Goal: Check status: Check status

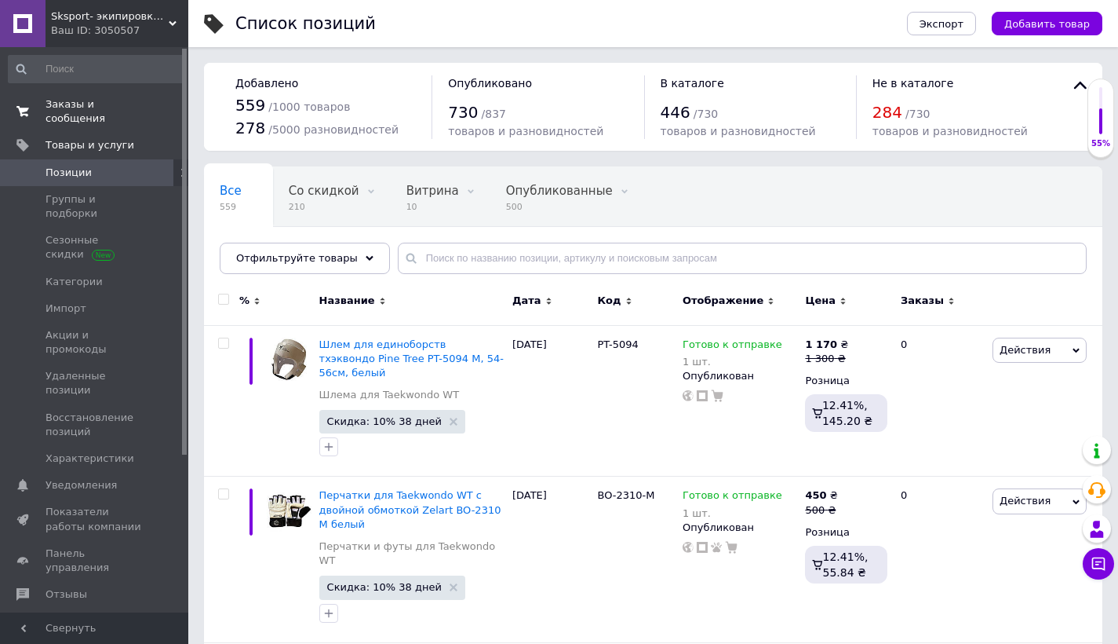
click at [89, 111] on span "Заказы и сообщения" at bounding box center [96, 111] width 100 height 28
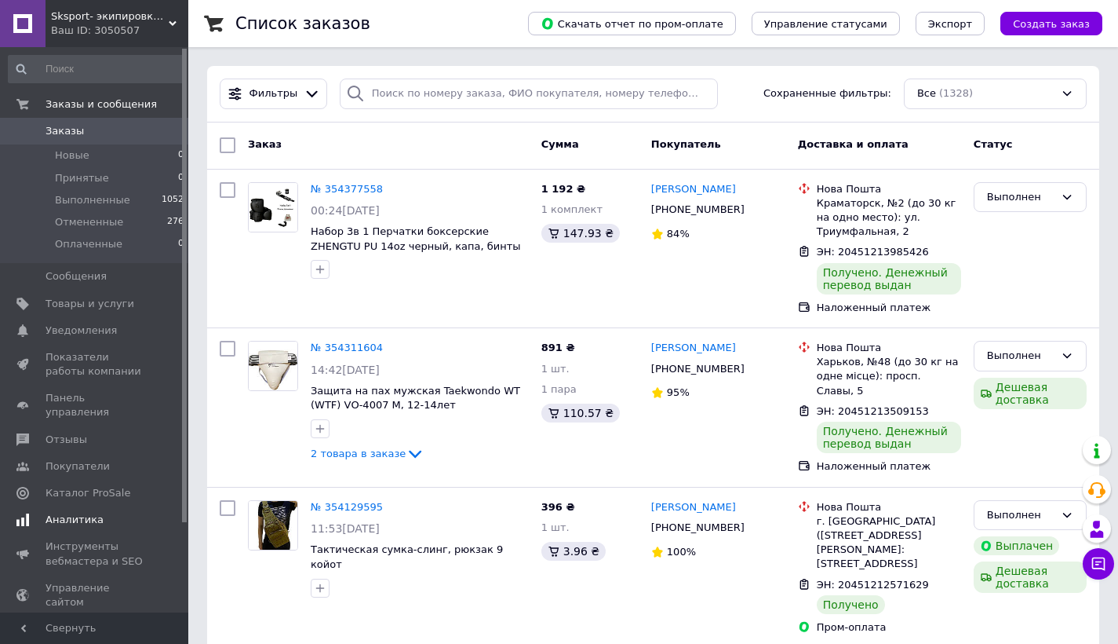
click at [60, 512] on span "Аналитика" at bounding box center [75, 519] width 58 height 14
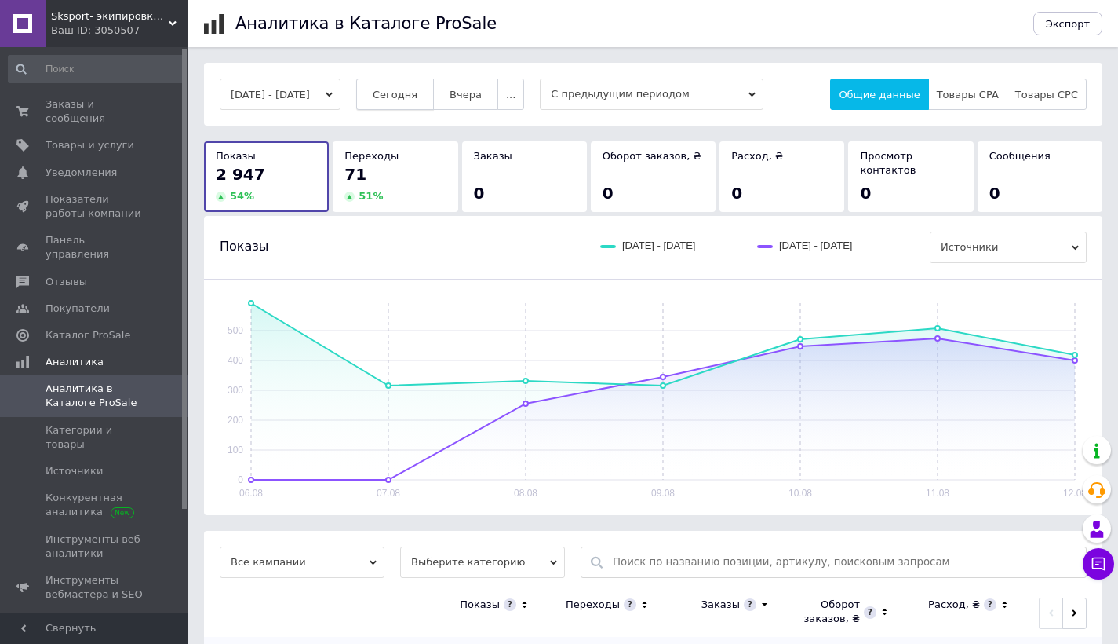
click at [418, 97] on span "Сегодня" at bounding box center [395, 95] width 45 height 12
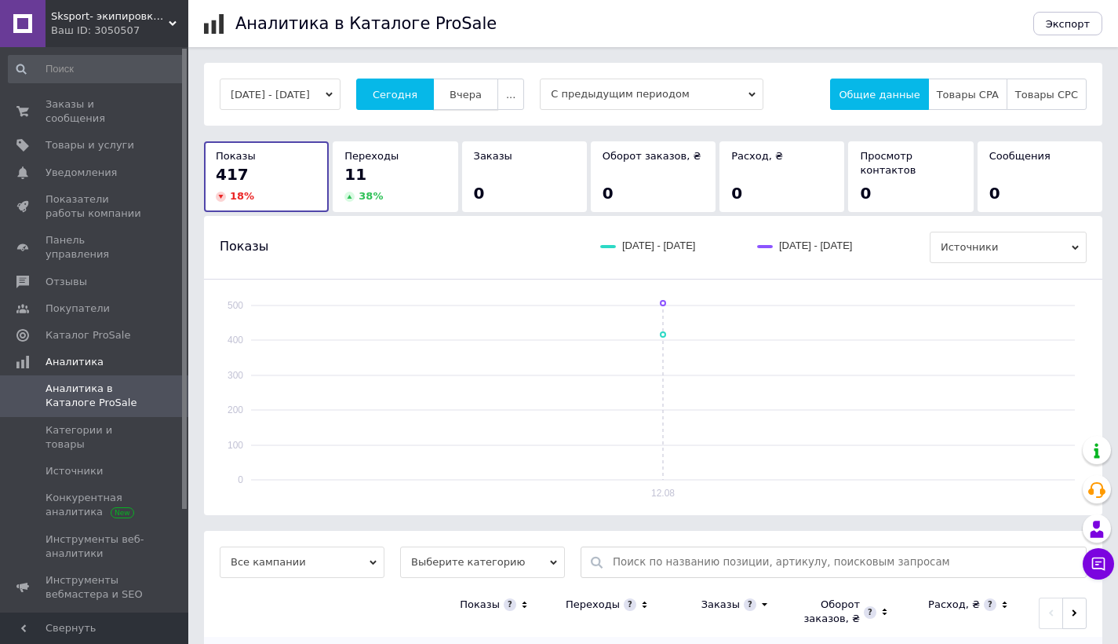
click at [482, 92] on span "Вчера" at bounding box center [466, 95] width 32 height 12
click at [418, 91] on span "Сегодня" at bounding box center [395, 95] width 45 height 12
click at [73, 111] on span "Заказы и сообщения" at bounding box center [96, 111] width 100 height 28
